Goal: Task Accomplishment & Management: Manage account settings

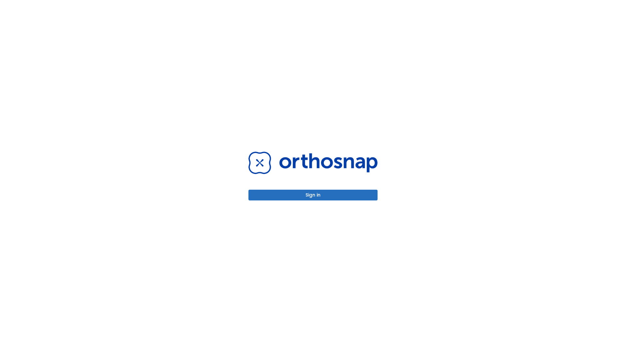
click at [313, 195] on button "Sign in" at bounding box center [312, 195] width 129 height 11
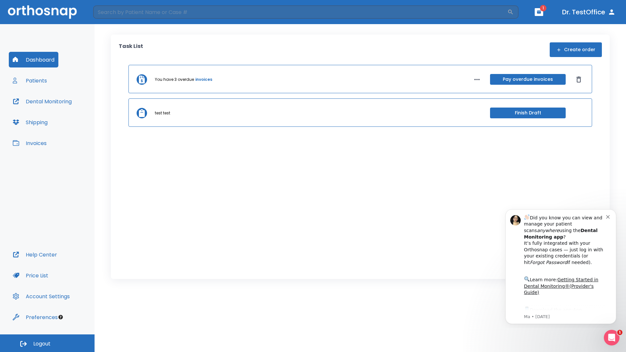
click at [47, 343] on span "Logout" at bounding box center [41, 343] width 17 height 7
